Goal: Obtain resource: Obtain resource

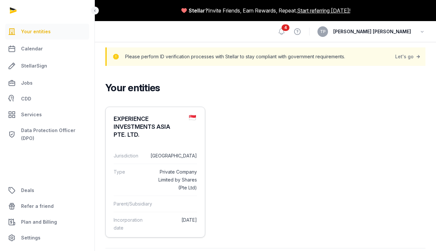
click at [158, 161] on div "Jurisdiction Singapore" at bounding box center [154, 156] width 83 height 16
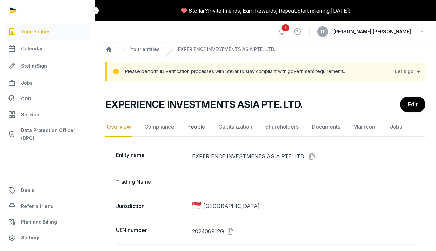
click at [195, 126] on link "People" at bounding box center [196, 126] width 20 height 19
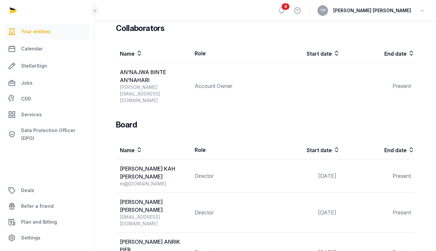
scroll to position [344, 0]
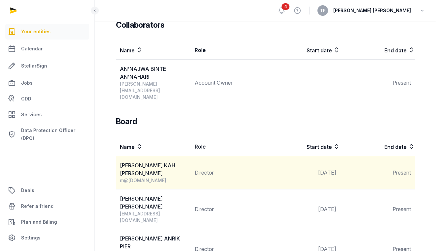
click at [170, 161] on div "MELVIN YUAN KAH LEONG" at bounding box center [155, 169] width 70 height 16
click at [162, 177] on div "m@melvinyuan.com" at bounding box center [155, 180] width 70 height 7
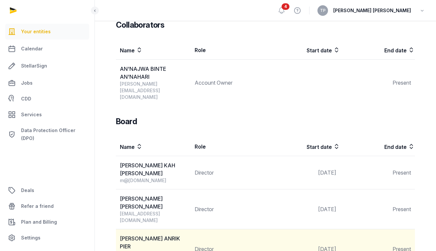
click at [244, 229] on td "Director" at bounding box center [227, 249] width 75 height 40
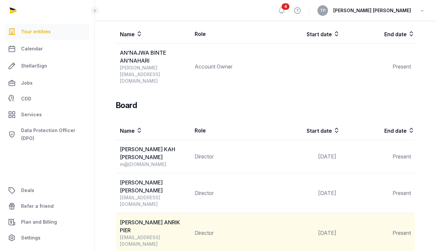
scroll to position [357, 0]
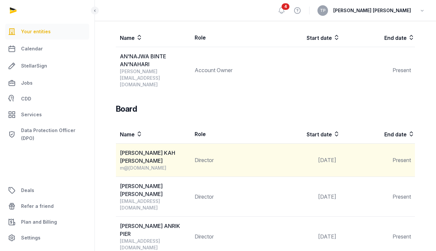
click at [162, 149] on div "MELVIN YUAN KAH LEONG" at bounding box center [155, 157] width 70 height 16
click at [168, 149] on div "MELVIN YUAN KAH LEONG" at bounding box center [155, 157] width 70 height 16
click at [153, 149] on div "MELVIN YUAN KAH LEONG" at bounding box center [155, 157] width 70 height 16
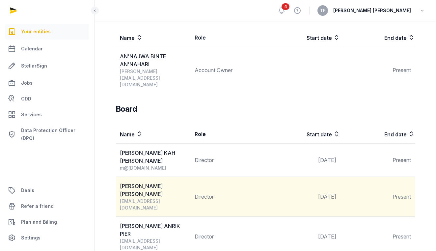
click at [207, 177] on td "Director" at bounding box center [227, 197] width 75 height 40
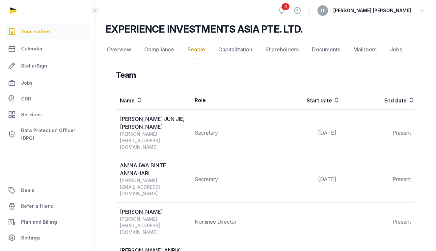
scroll to position [73, 0]
click at [155, 50] on link "Compliance" at bounding box center [159, 49] width 33 height 19
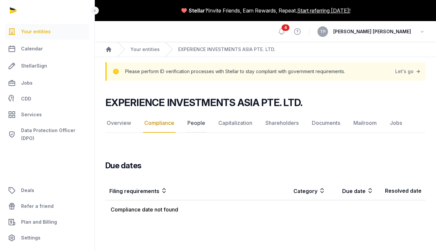
click at [195, 123] on link "People" at bounding box center [196, 122] width 20 height 19
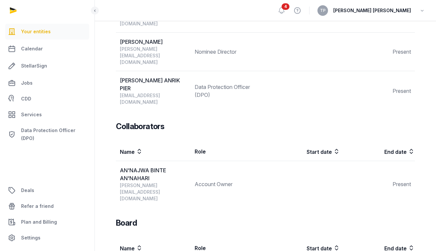
scroll to position [239, 0]
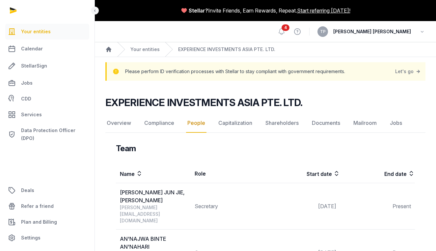
scroll to position [0, 0]
click at [320, 122] on link "Documents" at bounding box center [325, 122] width 31 height 19
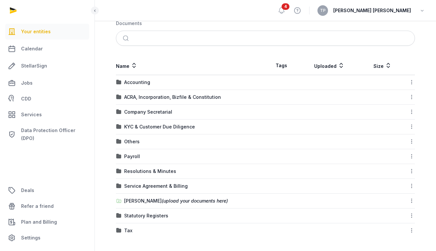
scroll to position [127, 0]
click at [166, 128] on div "KYC & Customer Due Diligence" at bounding box center [159, 126] width 71 height 7
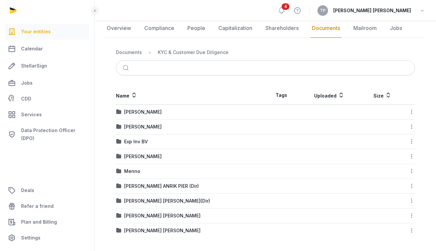
scroll to position [95, 0]
click at [196, 29] on link "People" at bounding box center [196, 28] width 20 height 19
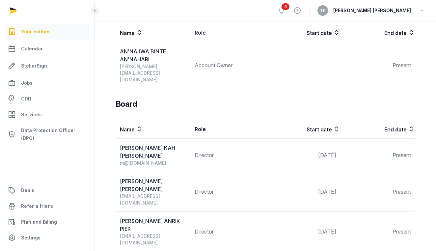
scroll to position [362, 0]
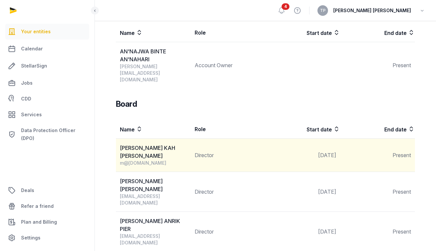
click at [140, 144] on div "MELVIN YUAN KAH LEONG" at bounding box center [155, 152] width 70 height 16
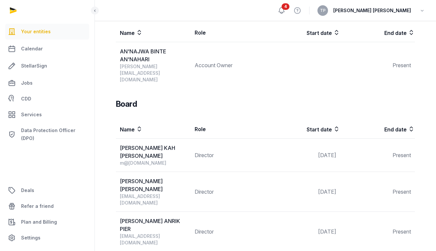
click at [285, 13] on icon at bounding box center [281, 11] width 8 height 8
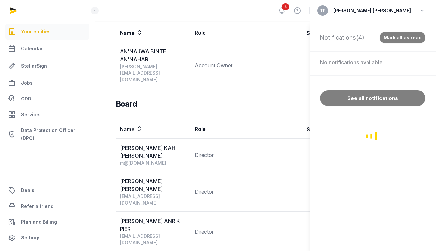
click at [359, 36] on div "Loading" at bounding box center [372, 136] width 126 height 230
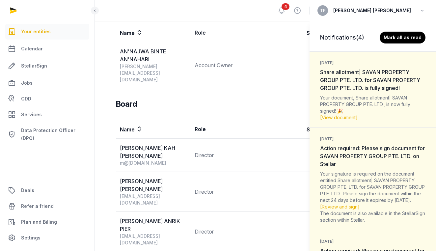
scroll to position [0, 0]
click at [370, 91] on dt "1 month ago Share allotment| SAVAN PROPERTY GROUP PTE. LTD. for SAVAN PROPERTY …" at bounding box center [372, 75] width 105 height 34
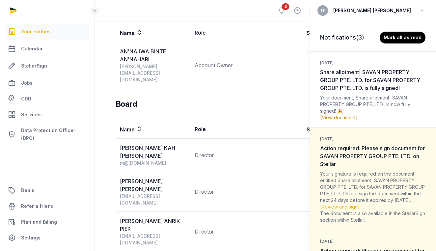
click at [345, 117] on link "[View document]" at bounding box center [339, 117] width 38 height 6
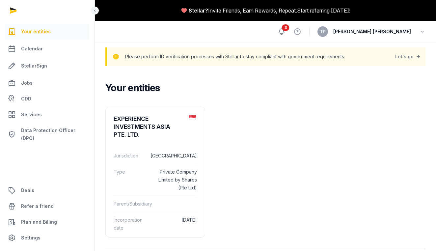
click at [285, 32] on icon at bounding box center [281, 32] width 8 height 8
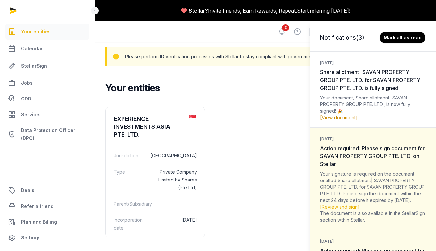
click at [346, 119] on link "[View document]" at bounding box center [339, 117] width 38 height 6
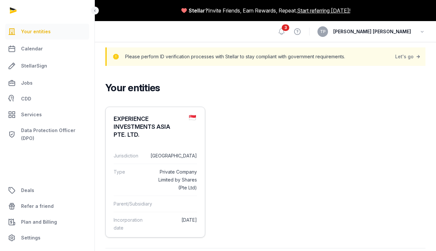
click at [157, 155] on dd "[GEOGRAPHIC_DATA]" at bounding box center [173, 156] width 47 height 8
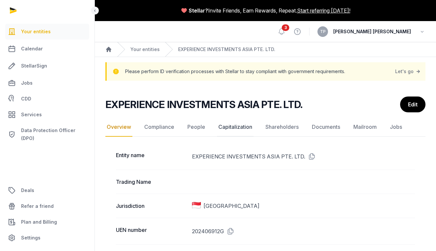
click at [240, 130] on link "Capitalization" at bounding box center [235, 126] width 37 height 19
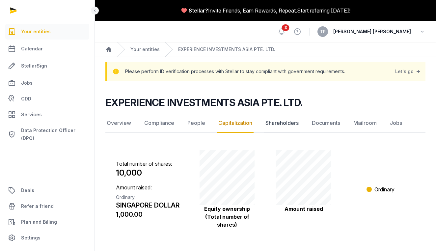
click at [286, 123] on link "Shareholders" at bounding box center [282, 122] width 36 height 19
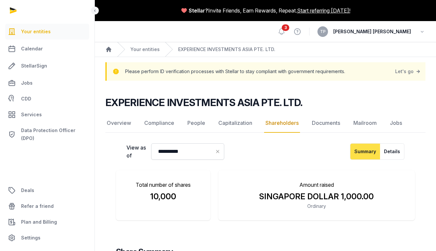
click at [326, 35] on div "3 View help [PERSON_NAME] Anrik Pier" at bounding box center [351, 31] width 148 height 21
click at [285, 30] on icon at bounding box center [281, 32] width 8 height 8
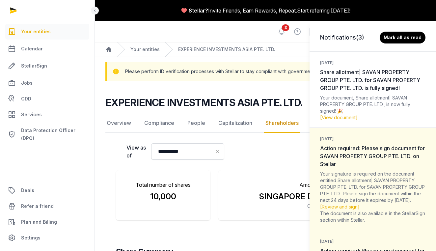
click at [398, 82] on span "Share allotment| SAVAN PROPERTY GROUP PTE. LTD. for SAVAN PROPERTY GROUP PTE. L…" at bounding box center [370, 80] width 100 height 22
click at [349, 82] on span "Share allotment| SAVAN PROPERTY GROUP PTE. LTD. for SAVAN PROPERTY GROUP PTE. L…" at bounding box center [370, 80] width 100 height 22
click at [345, 168] on div "1 month ago Action required: Please sign document for SAVAN PROPERTY GROUP PTE.…" at bounding box center [372, 178] width 126 height 102
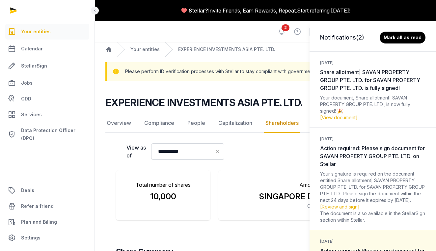
click at [55, 144] on div "Notifications (2) Mark all as read 1 month ago Share allotment| SAVAN PROPERTY …" at bounding box center [218, 125] width 436 height 251
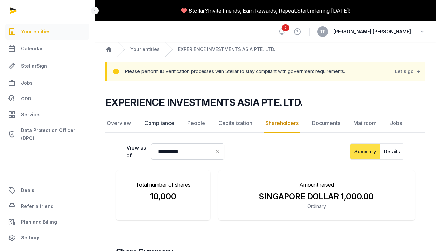
click at [163, 124] on link "Compliance" at bounding box center [159, 122] width 33 height 19
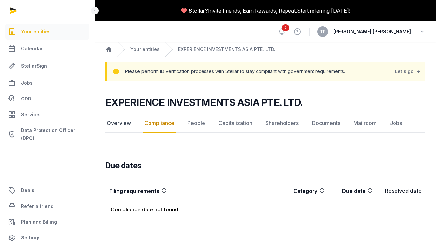
click at [118, 125] on link "Overview" at bounding box center [118, 122] width 27 height 19
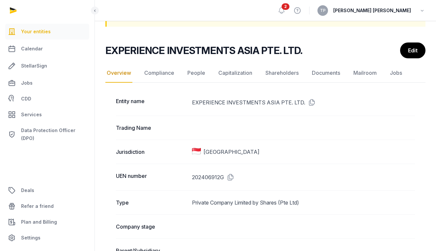
scroll to position [52, 0]
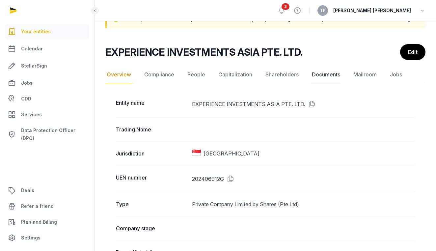
click at [327, 72] on link "Documents" at bounding box center [325, 74] width 31 height 19
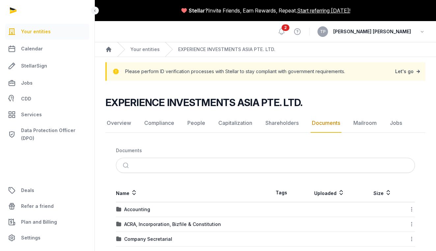
click at [409, 72] on link "Let's go" at bounding box center [408, 71] width 26 height 9
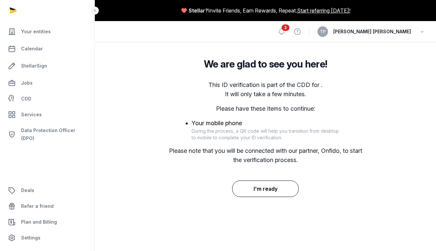
click at [271, 188] on button "I'm ready" at bounding box center [265, 188] width 67 height 16
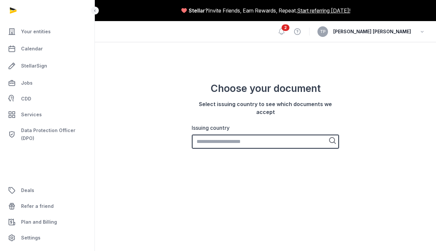
click at [285, 142] on input "Issuing country" at bounding box center [264, 141] width 147 height 14
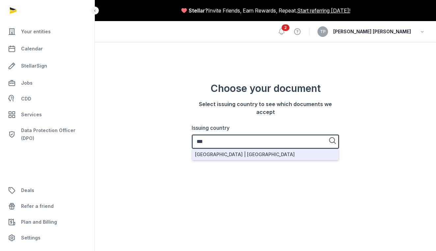
click at [271, 154] on li "Netherlands | Nederland" at bounding box center [265, 154] width 146 height 11
type input "**********"
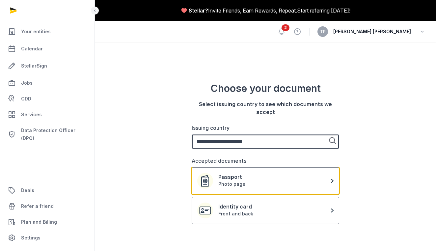
click at [319, 183] on div "Photo page" at bounding box center [274, 184] width 113 height 7
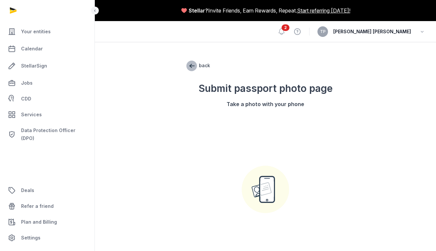
click at [193, 65] on span "back" at bounding box center [191, 66] width 11 height 11
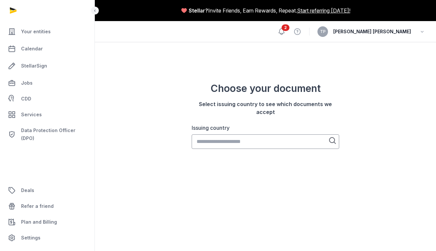
click at [285, 31] on icon at bounding box center [281, 32] width 8 height 8
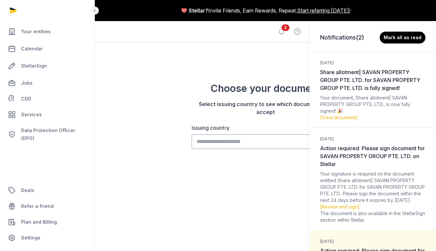
click at [357, 92] on div "1 month ago Share allotment| SAVAN PROPERTY GROUP PTE. LTD. for SAVAN PROPERTY …" at bounding box center [372, 89] width 126 height 76
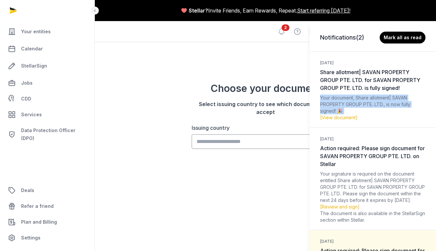
click at [357, 92] on div "1 month ago Share allotment| SAVAN PROPERTY GROUP PTE. LTD. for SAVAN PROPERTY …" at bounding box center [372, 89] width 126 height 76
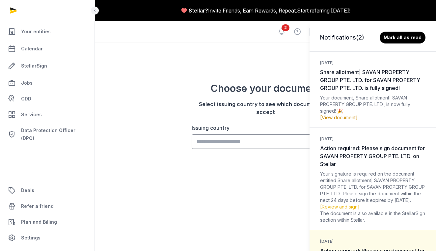
click at [323, 116] on link "[View document]" at bounding box center [339, 117] width 38 height 6
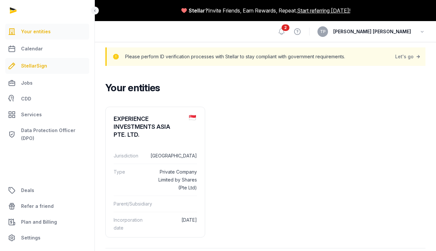
click at [28, 62] on span "StellarSign" at bounding box center [34, 66] width 26 height 8
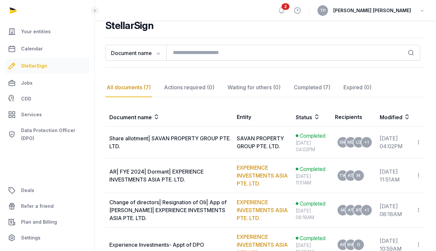
scroll to position [78, 0]
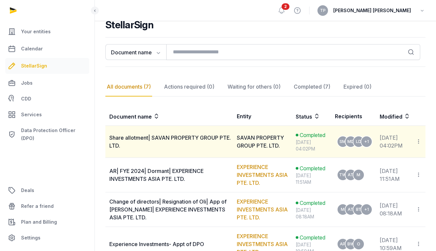
click at [258, 142] on div "SAVAN PROPERTY GROUP PTE. LTD." at bounding box center [264, 142] width 55 height 16
click at [144, 138] on span "Share allotment| SAVAN PROPERTY GROUP PTE. LTD." at bounding box center [169, 141] width 121 height 14
click at [198, 150] on td "Share allotment| SAVAN PROPERTY GROUP PTE. LTD." at bounding box center [168, 142] width 127 height 32
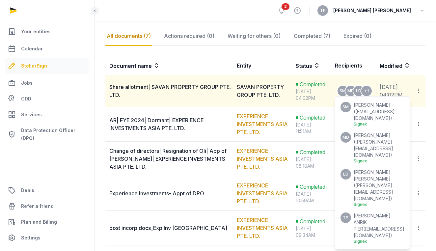
scroll to position [131, 0]
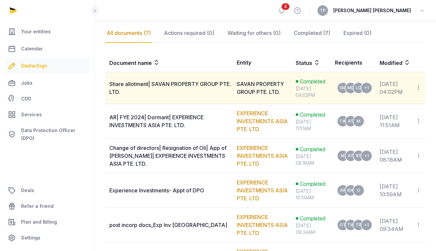
click at [417, 88] on icon at bounding box center [418, 87] width 6 height 7
click at [371, 107] on div "View document" at bounding box center [378, 106] width 71 height 8
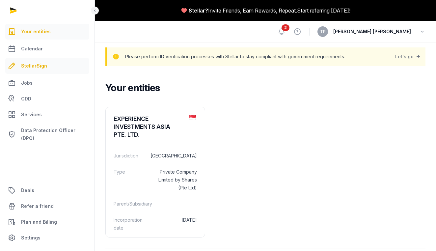
click at [34, 68] on span "StellarSign" at bounding box center [34, 66] width 26 height 8
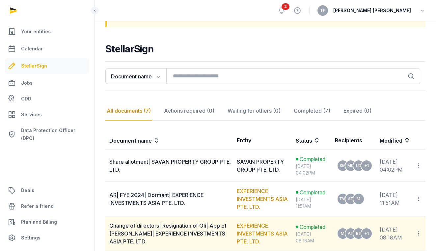
scroll to position [54, 0]
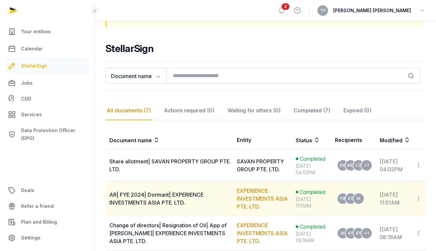
click at [416, 202] on icon at bounding box center [418, 198] width 6 height 7
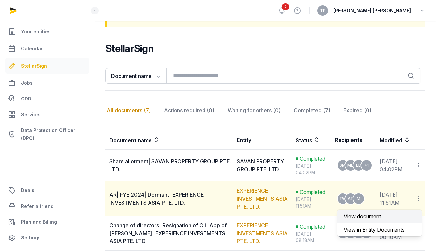
click at [377, 220] on div "View document" at bounding box center [378, 216] width 71 height 8
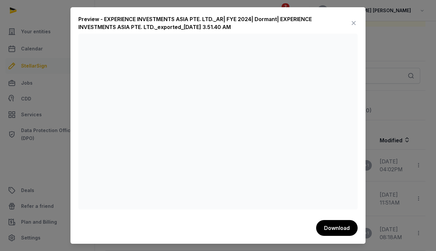
click at [351, 24] on icon at bounding box center [353, 23] width 8 height 11
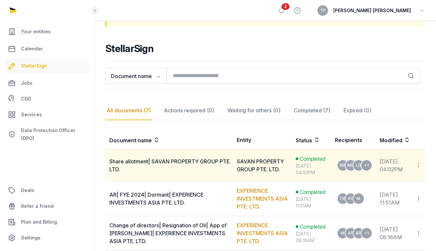
click at [419, 168] on icon at bounding box center [418, 165] width 6 height 7
click at [365, 187] on div "View document" at bounding box center [378, 183] width 71 height 8
